Goal: Task Accomplishment & Management: Use online tool/utility

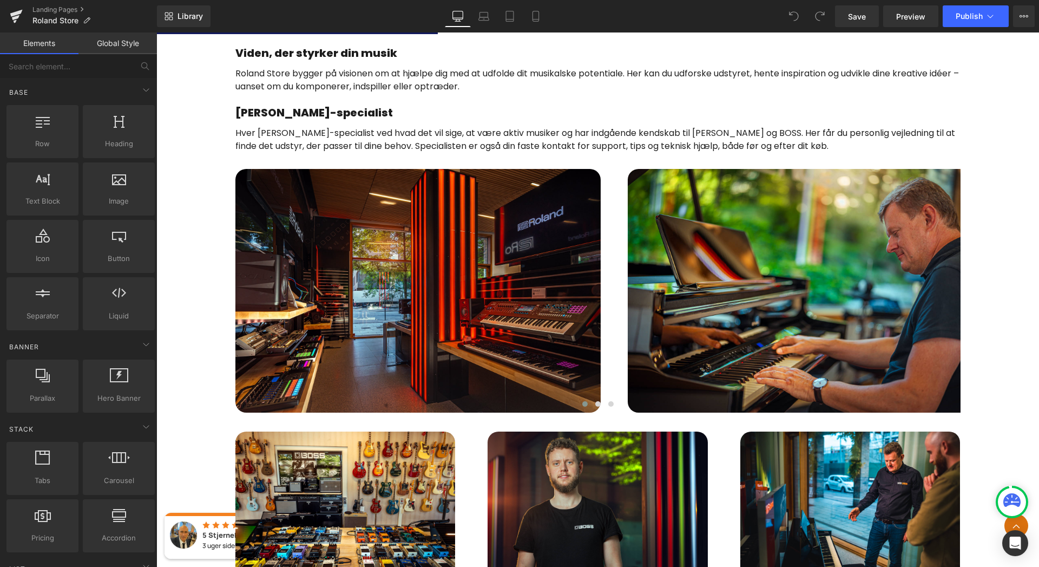
scroll to position [614, 0]
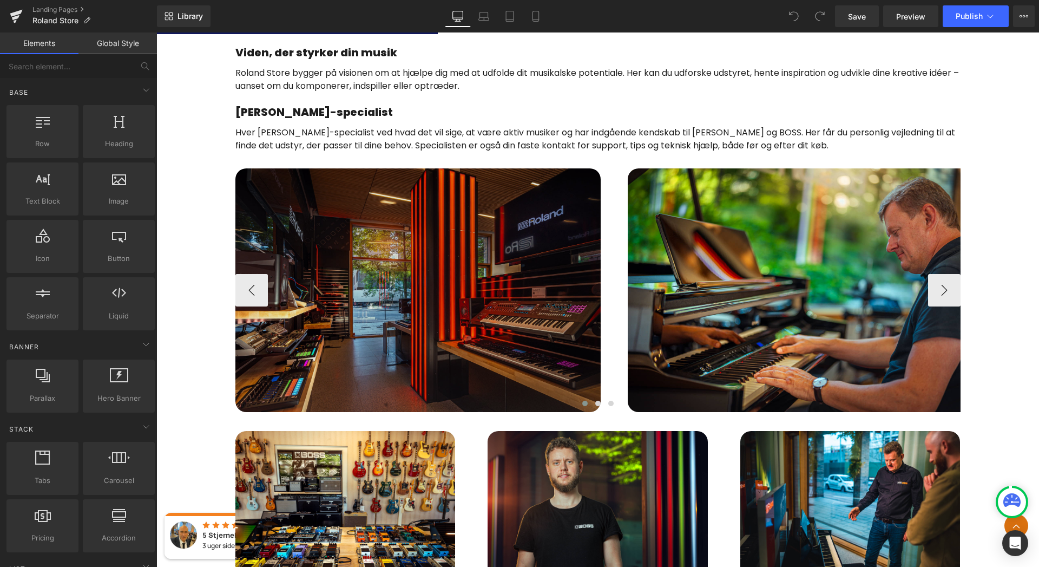
click at [469, 280] on img at bounding box center [417, 289] width 365 height 243
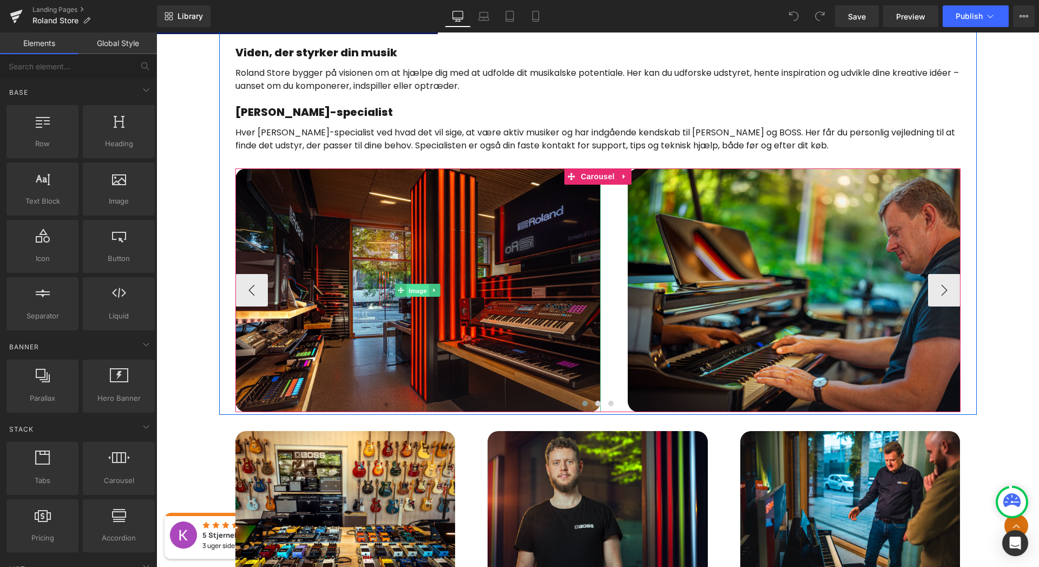
click at [415, 293] on span "Image" at bounding box center [417, 290] width 23 height 13
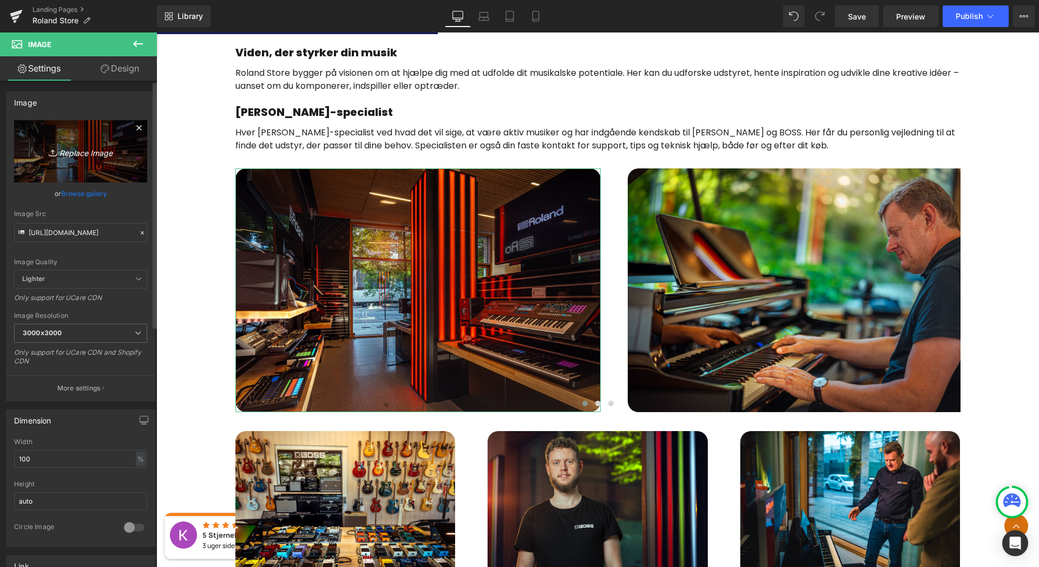
click at [74, 153] on icon "Replace Image" at bounding box center [80, 151] width 87 height 14
type input "C:\fakepath\IMG_0882_min.JPG"
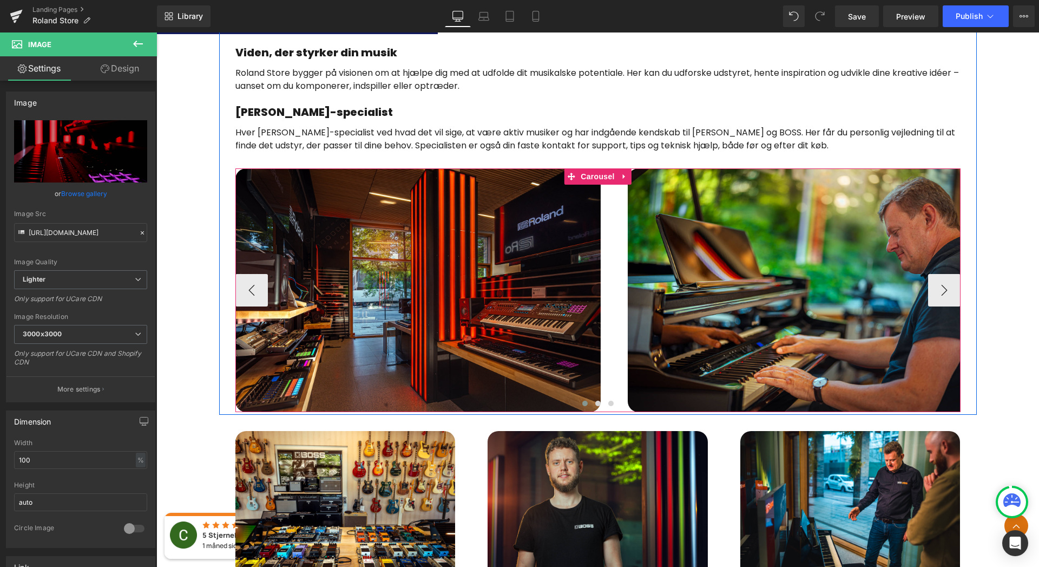
type input "[URL][DOMAIN_NAME]"
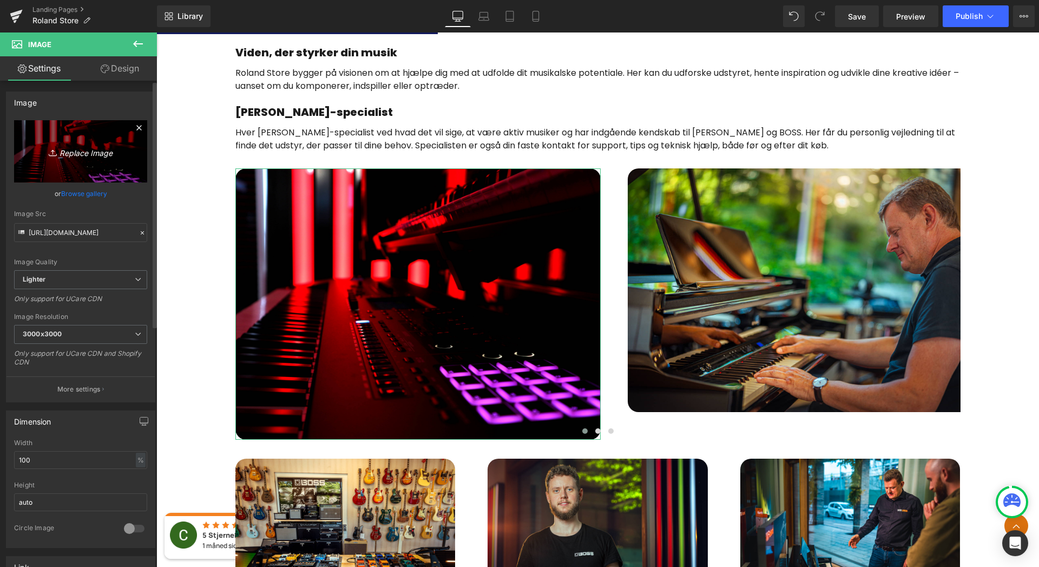
click at [89, 155] on icon "Replace Image" at bounding box center [80, 151] width 87 height 14
type input "C:\fakepath\IMG_0958_min.JPG"
